Goal: Task Accomplishment & Management: Manage account settings

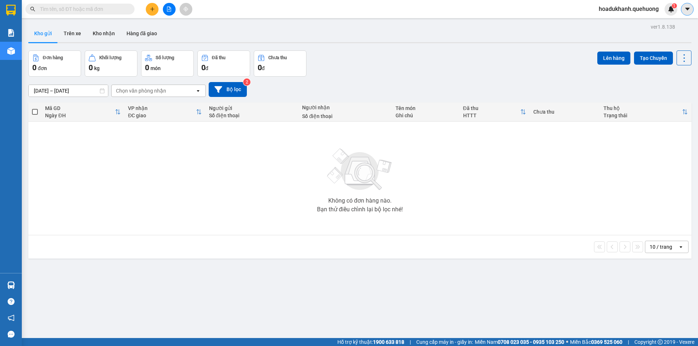
click at [684, 12] on icon "caret-down" at bounding box center [687, 9] width 7 height 7
click at [628, 7] on span "hoadukhanh.quehuong" at bounding box center [629, 8] width 72 height 9
click at [621, 23] on span "Đăng xuất" at bounding box center [631, 23] width 57 height 8
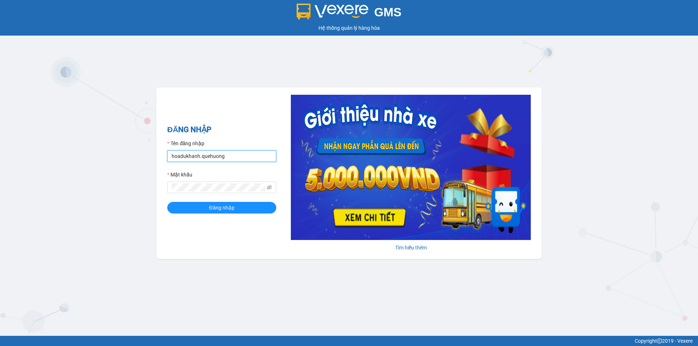
drag, startPoint x: 228, startPoint y: 156, endPoint x: 159, endPoint y: 157, distance: 69.1
click at [159, 157] on div "ĐĂNG NHẬP Tên đăng nhập hoadukhanh.quehuong Mật khẩu Đăng nhập Tìm hiểu thêm" at bounding box center [348, 174] width 385 height 172
type input "hanghoapr.quehuong"
click at [221, 210] on span "Đăng nhập" at bounding box center [221, 208] width 25 height 8
click at [223, 205] on span "Đăng nhập" at bounding box center [225, 208] width 25 height 8
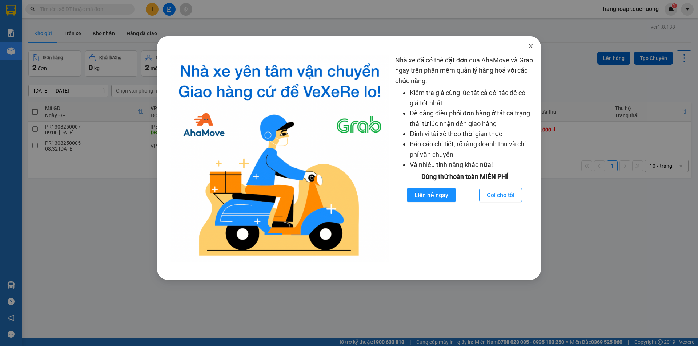
click at [528, 47] on icon "close" at bounding box center [531, 46] width 6 height 6
